Goal: Find specific fact: Find specific fact

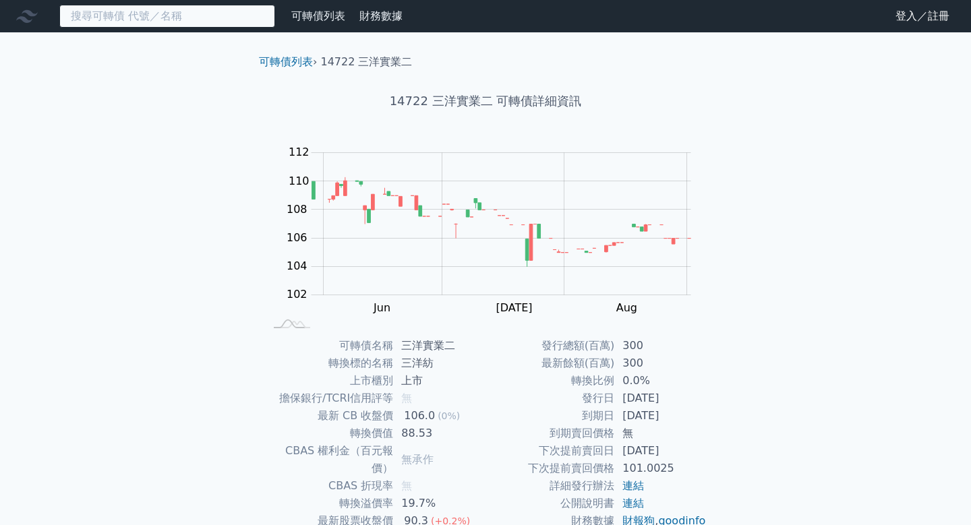
click at [113, 16] on input at bounding box center [167, 16] width 216 height 23
paste input "氣立四"
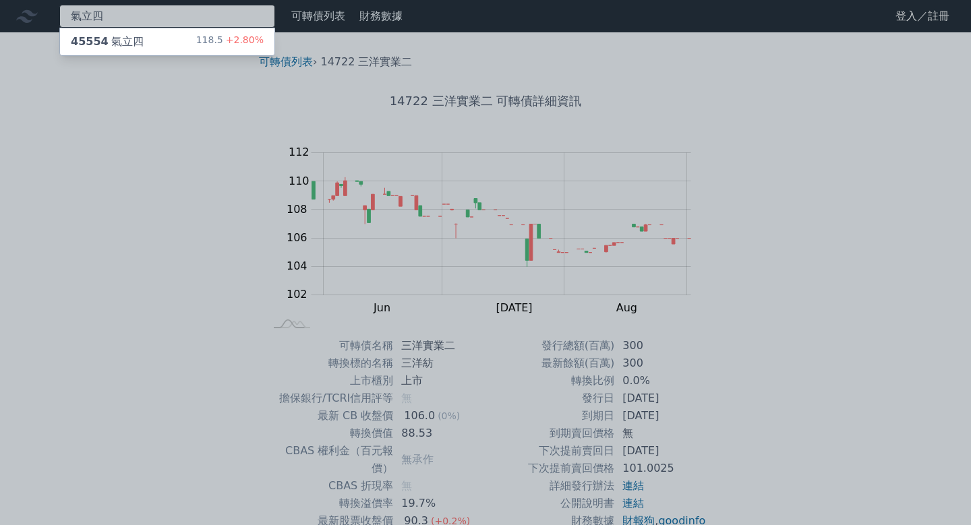
type input "氣立四"
click at [138, 42] on div "45554 氣立四" at bounding box center [107, 42] width 73 height 16
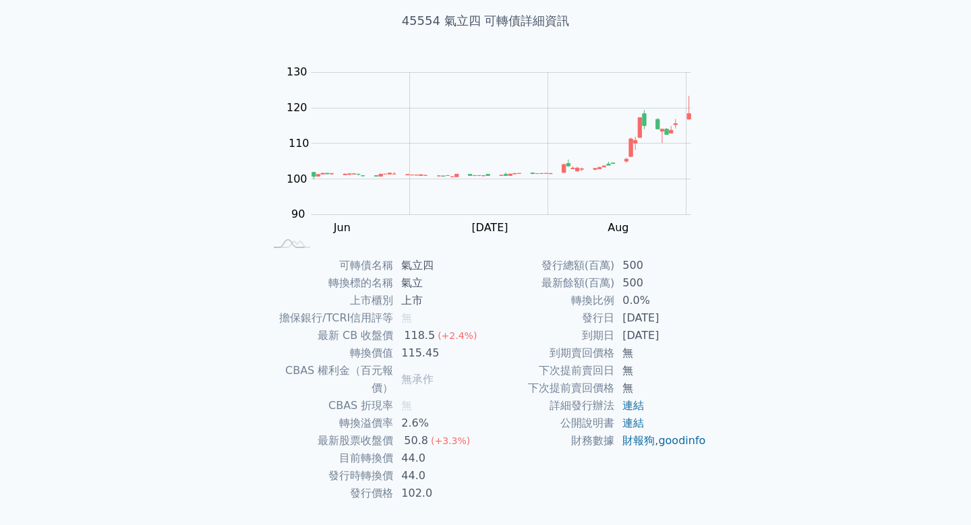
scroll to position [96, 0]
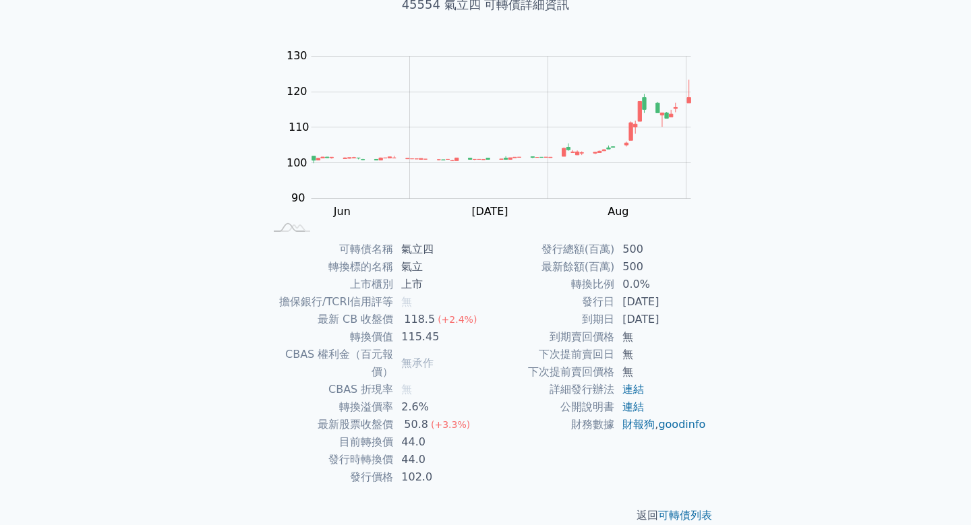
drag, startPoint x: 624, startPoint y: 318, endPoint x: 683, endPoint y: 318, distance: 59.3
click at [689, 318] on td "[DATE]" at bounding box center [660, 320] width 92 height 18
copy td "[DATE]"
click at [633, 392] on link "連結" at bounding box center [633, 389] width 22 height 13
